Goal: Navigation & Orientation: Find specific page/section

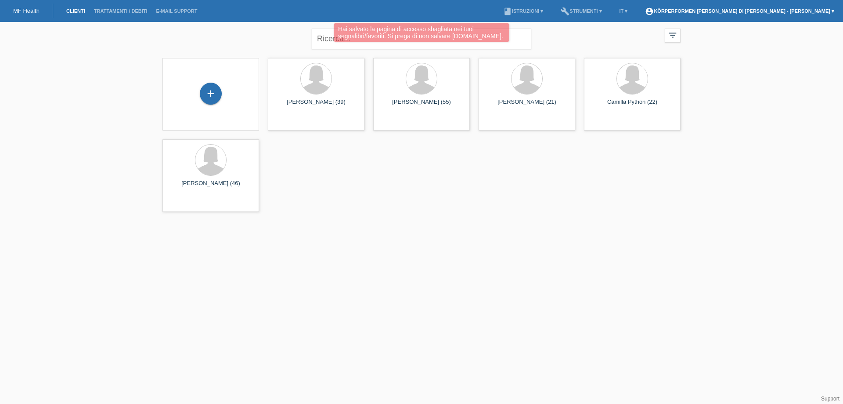
click at [754, 11] on link "account_circle Körperformen [PERSON_NAME] di [PERSON_NAME] - [PERSON_NAME] ▾" at bounding box center [740, 10] width 198 height 5
click at [791, 9] on link "account_circle Körperformen [PERSON_NAME] di [PERSON_NAME] - [PERSON_NAME] ▾" at bounding box center [740, 10] width 198 height 5
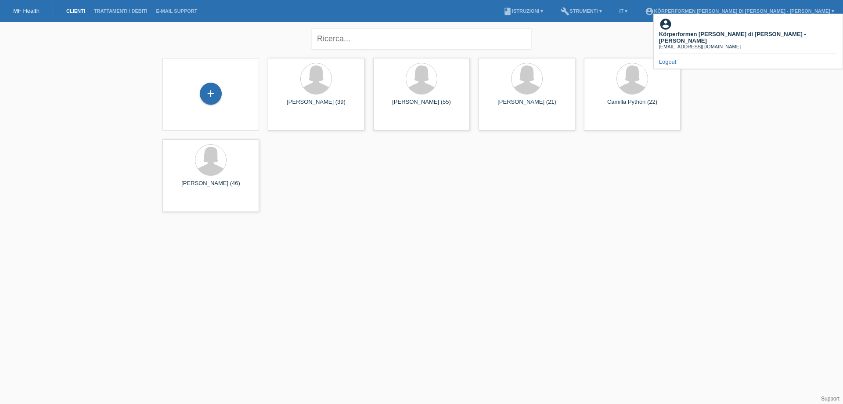
click at [608, 31] on div "close filter_list view_module Mostra a tutti i clienti star Mostra i clienti co…" at bounding box center [421, 38] width 527 height 32
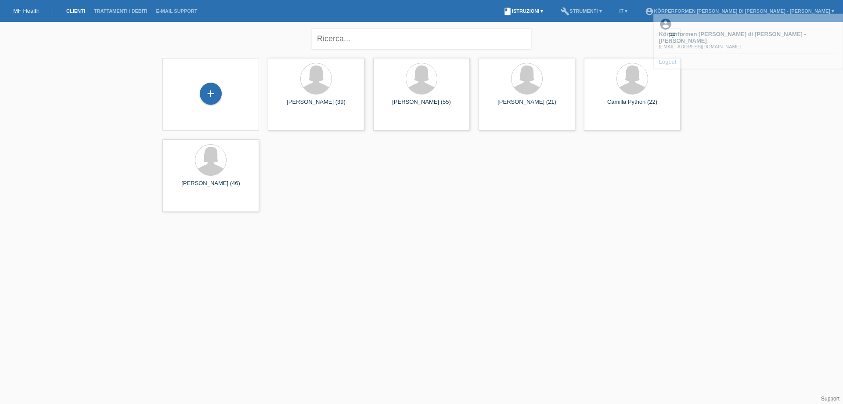
click at [524, 11] on link "book Istruzioni ▾" at bounding box center [523, 10] width 49 height 5
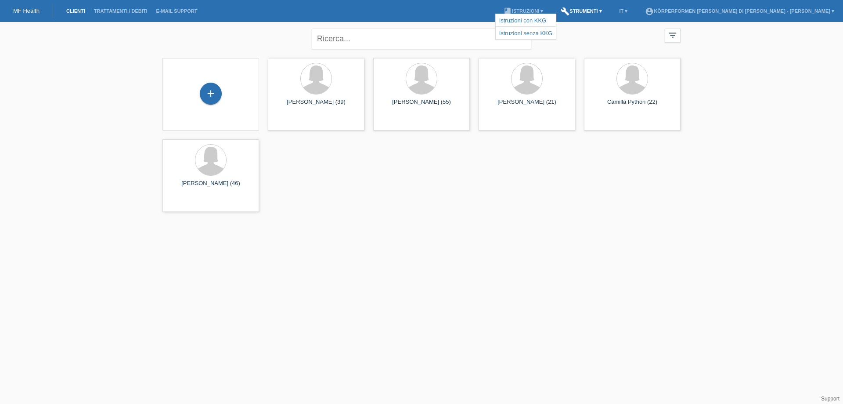
click at [594, 10] on link "build Strumenti ▾" at bounding box center [581, 10] width 50 height 5
click at [599, 34] on span "Impostazioni" at bounding box center [598, 33] width 35 height 11
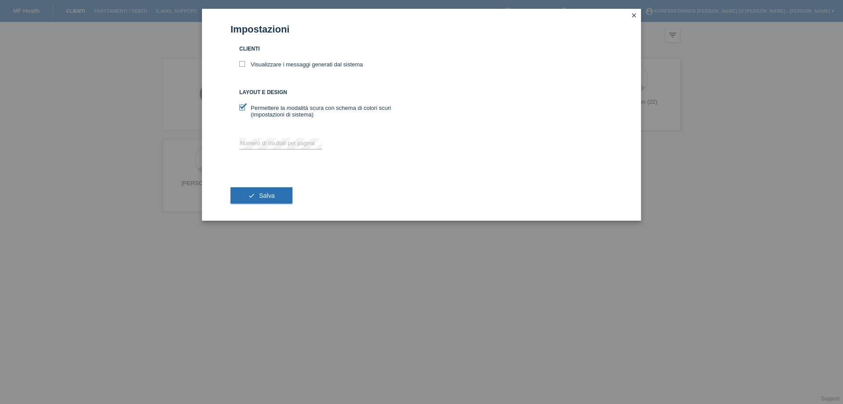
click at [632, 14] on icon "close" at bounding box center [634, 15] width 7 height 7
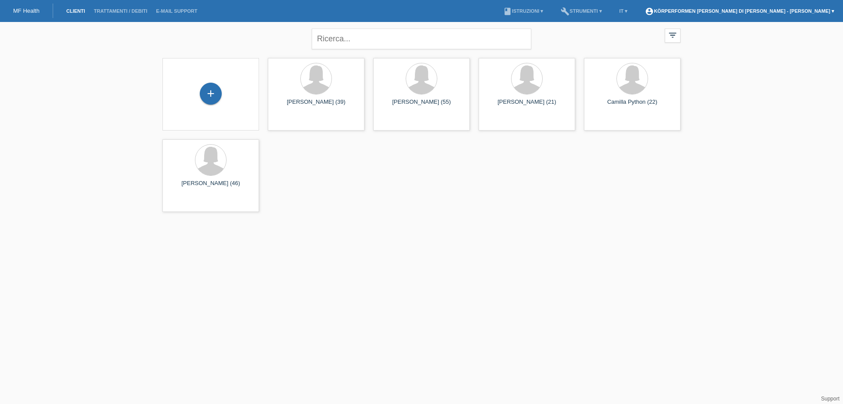
click at [832, 12] on link "account_circle Körperformen Manno di Frassi Maurizio - Daniela Scacchi ▾" at bounding box center [740, 10] width 198 height 5
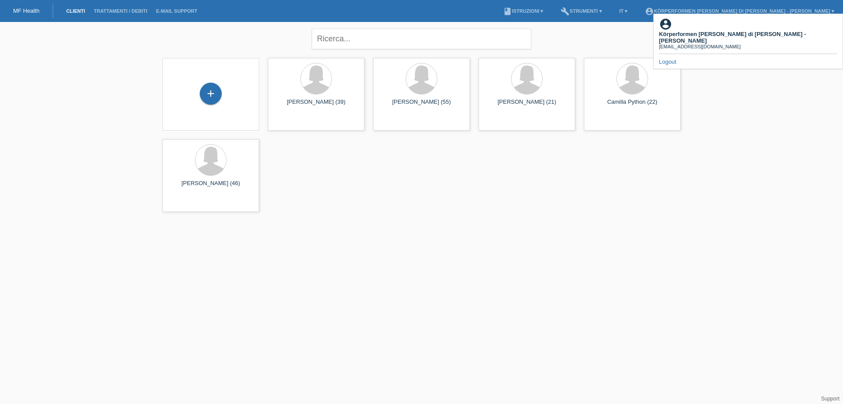
click at [806, 31] on b "Körperformen [PERSON_NAME] di [PERSON_NAME] - [PERSON_NAME]" at bounding box center [732, 37] width 147 height 13
click at [799, 31] on b "Körperformen [PERSON_NAME] di [PERSON_NAME] - [PERSON_NAME]" at bounding box center [732, 37] width 147 height 13
click at [689, 44] on div "[EMAIL_ADDRESS][DOMAIN_NAME]" at bounding box center [748, 46] width 178 height 5
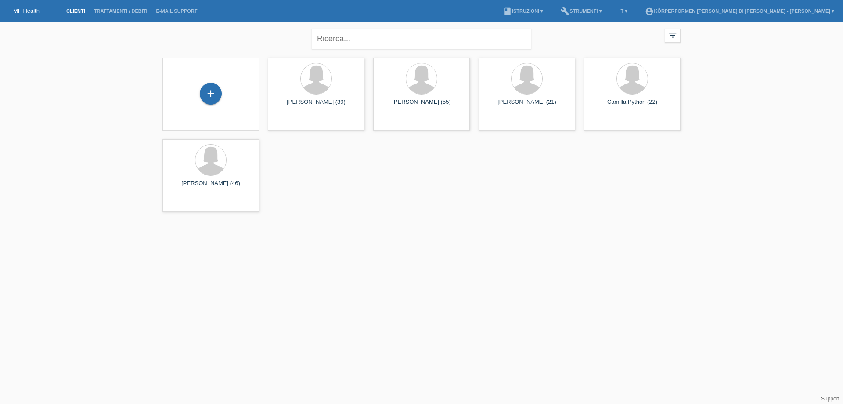
click at [25, 13] on link "MF Health" at bounding box center [26, 10] width 26 height 7
click at [814, 10] on link "account_circle Körperformen [PERSON_NAME] di [PERSON_NAME] - [PERSON_NAME] ▾" at bounding box center [740, 10] width 198 height 5
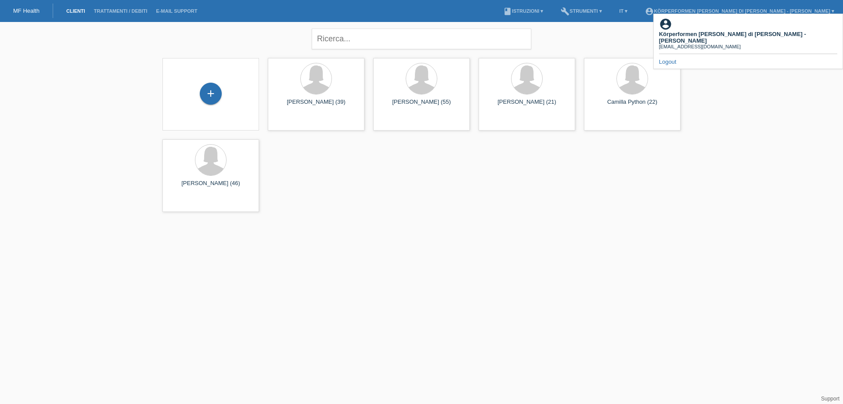
click at [792, 31] on b "Körperformen [PERSON_NAME] di [PERSON_NAME] - [PERSON_NAME]" at bounding box center [732, 37] width 147 height 13
click at [723, 44] on div "[EMAIL_ADDRESS][DOMAIN_NAME]" at bounding box center [748, 46] width 178 height 5
click at [594, 13] on link "build Strumenti ▾" at bounding box center [581, 10] width 50 height 5
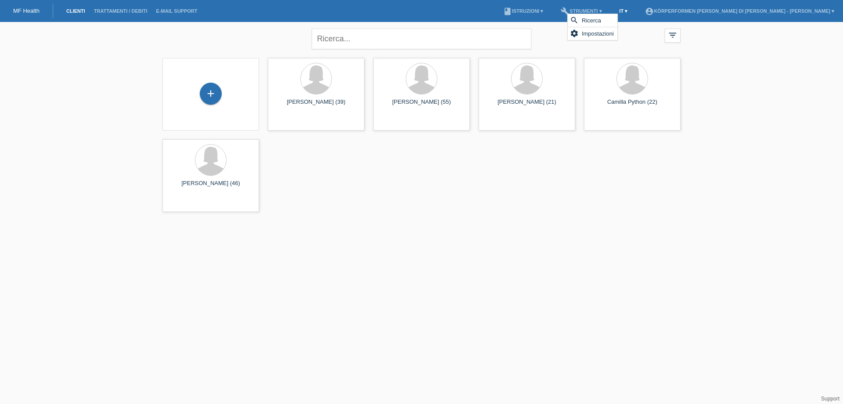
click at [629, 11] on link "IT ▾" at bounding box center [623, 10] width 17 height 5
click at [570, 9] on icon "build" at bounding box center [565, 11] width 9 height 9
click at [592, 34] on span "Impostazioni" at bounding box center [598, 33] width 35 height 11
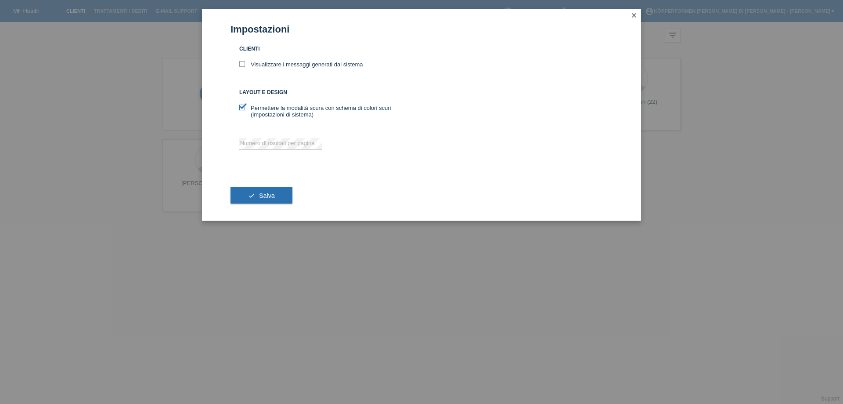
click at [635, 16] on icon "close" at bounding box center [634, 15] width 7 height 7
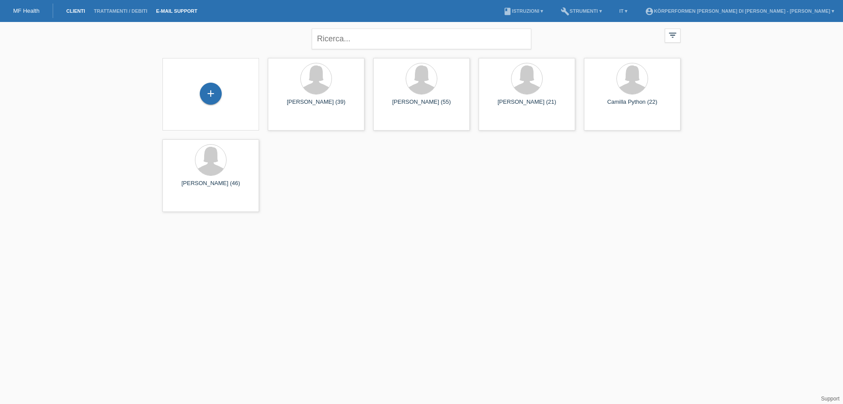
click at [175, 13] on link "E-mail Support" at bounding box center [177, 10] width 50 height 5
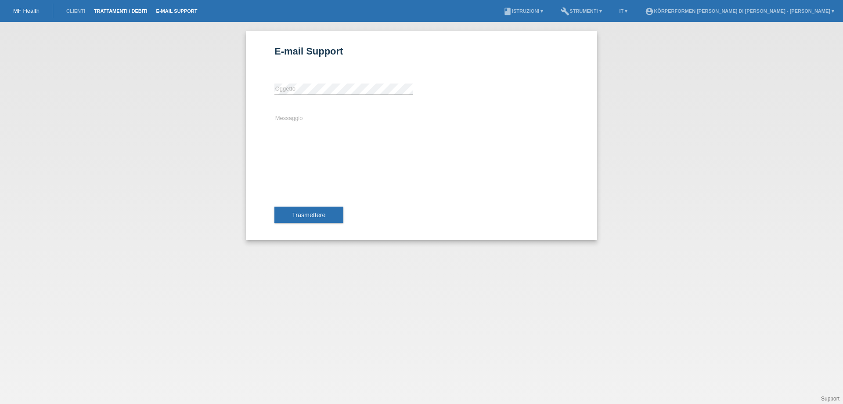
click at [144, 11] on link "Trattamenti / debiti" at bounding box center [121, 10] width 62 height 5
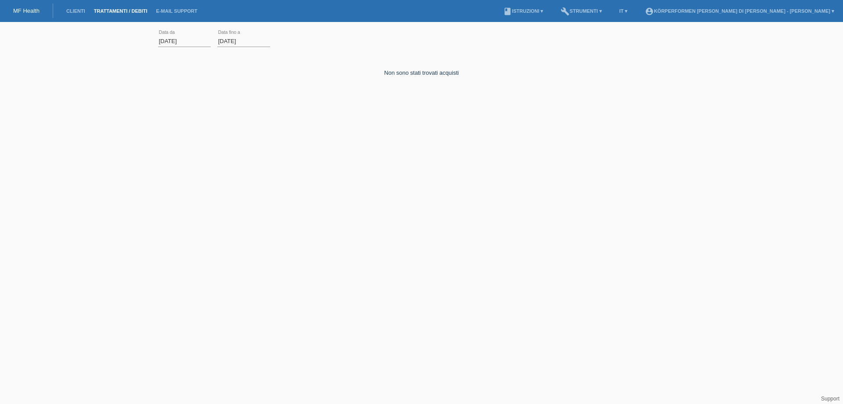
click at [83, 6] on li "Clienti" at bounding box center [76, 11] width 28 height 22
click at [80, 18] on li "Clienti" at bounding box center [76, 11] width 28 height 22
click at [77, 17] on li "Clienti" at bounding box center [76, 11] width 28 height 22
click at [76, 11] on link "Clienti" at bounding box center [76, 10] width 28 height 5
